Goal: Task Accomplishment & Management: Manage account settings

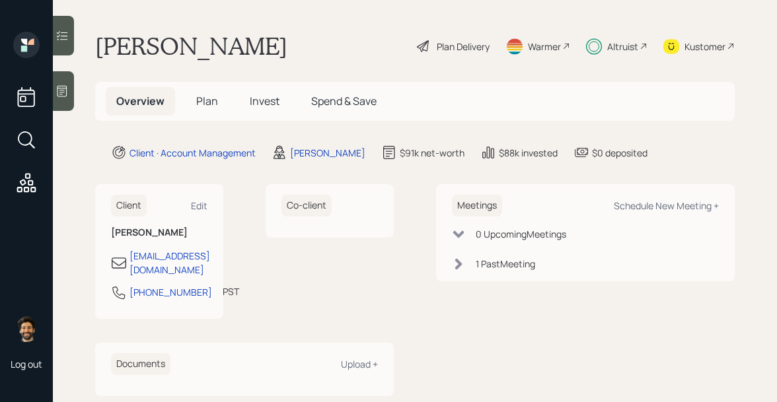
click at [250, 104] on span "Invest" at bounding box center [265, 101] width 30 height 15
